Goal: Transaction & Acquisition: Purchase product/service

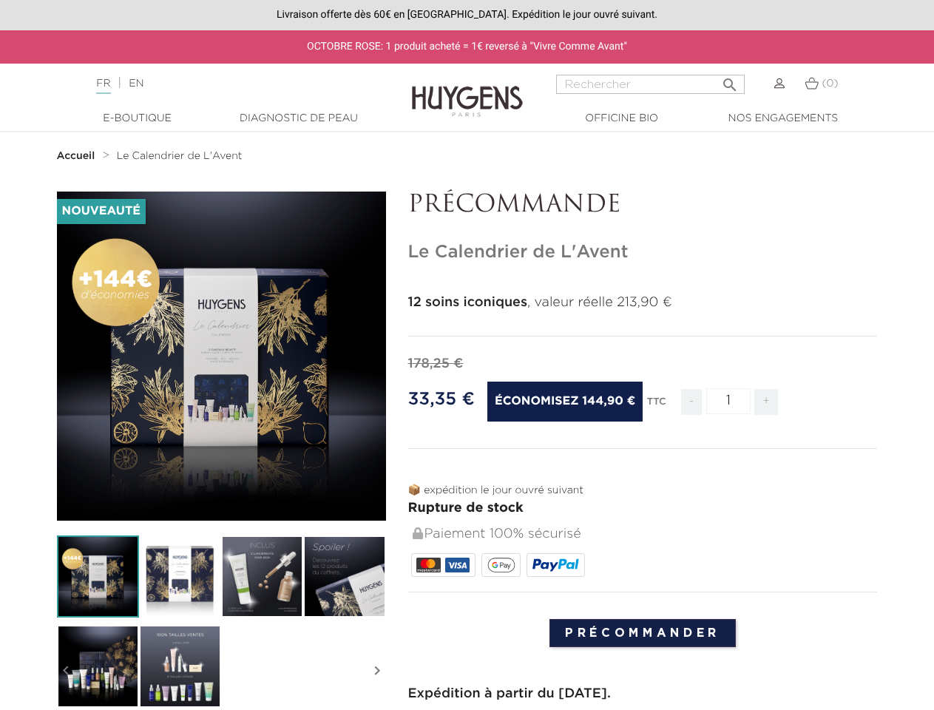
click at [467, 355] on div "178,25 €" at bounding box center [643, 364] width 470 height 20
click at [650, 84] on input "Rechercher" at bounding box center [650, 84] width 189 height 19
click at [98, 576] on img at bounding box center [98, 576] width 82 height 82
click at [180, 576] on img at bounding box center [180, 576] width 82 height 82
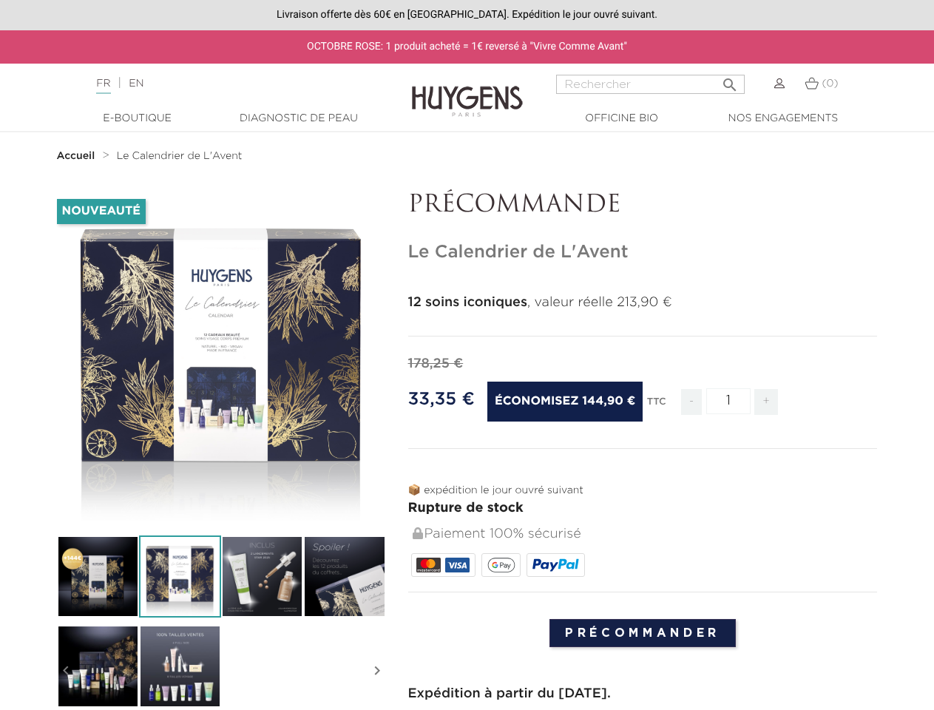
click at [262, 576] on div "-144,90 € Nouveauté   " at bounding box center [467, 699] width 843 height 1014
click at [344, 576] on div "-144,90 € Nouveauté   " at bounding box center [467, 699] width 843 height 1014
click at [98, 665] on div "-144,90 € Nouveauté   " at bounding box center [467, 699] width 843 height 1014
click at [180, 665] on div "-144,90 € Nouveauté   " at bounding box center [467, 699] width 843 height 1014
click at [66, 671] on div "-144,90 € Nouveauté   " at bounding box center [467, 699] width 843 height 1014
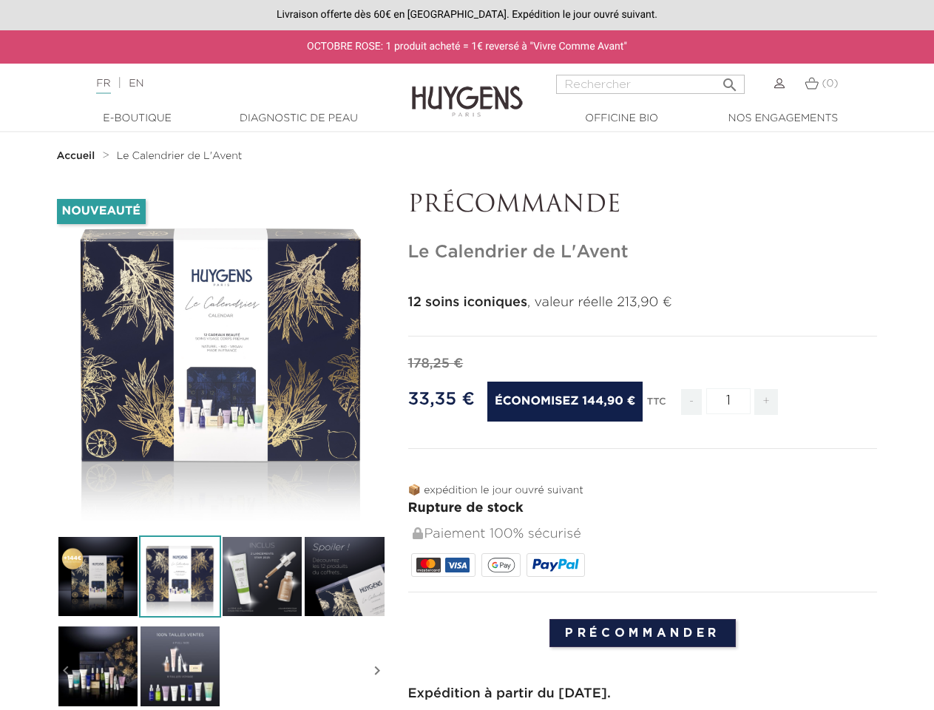
click at [377, 671] on div "-144,90 € Nouveauté   " at bounding box center [467, 699] width 843 height 1014
